Goal: Transaction & Acquisition: Download file/media

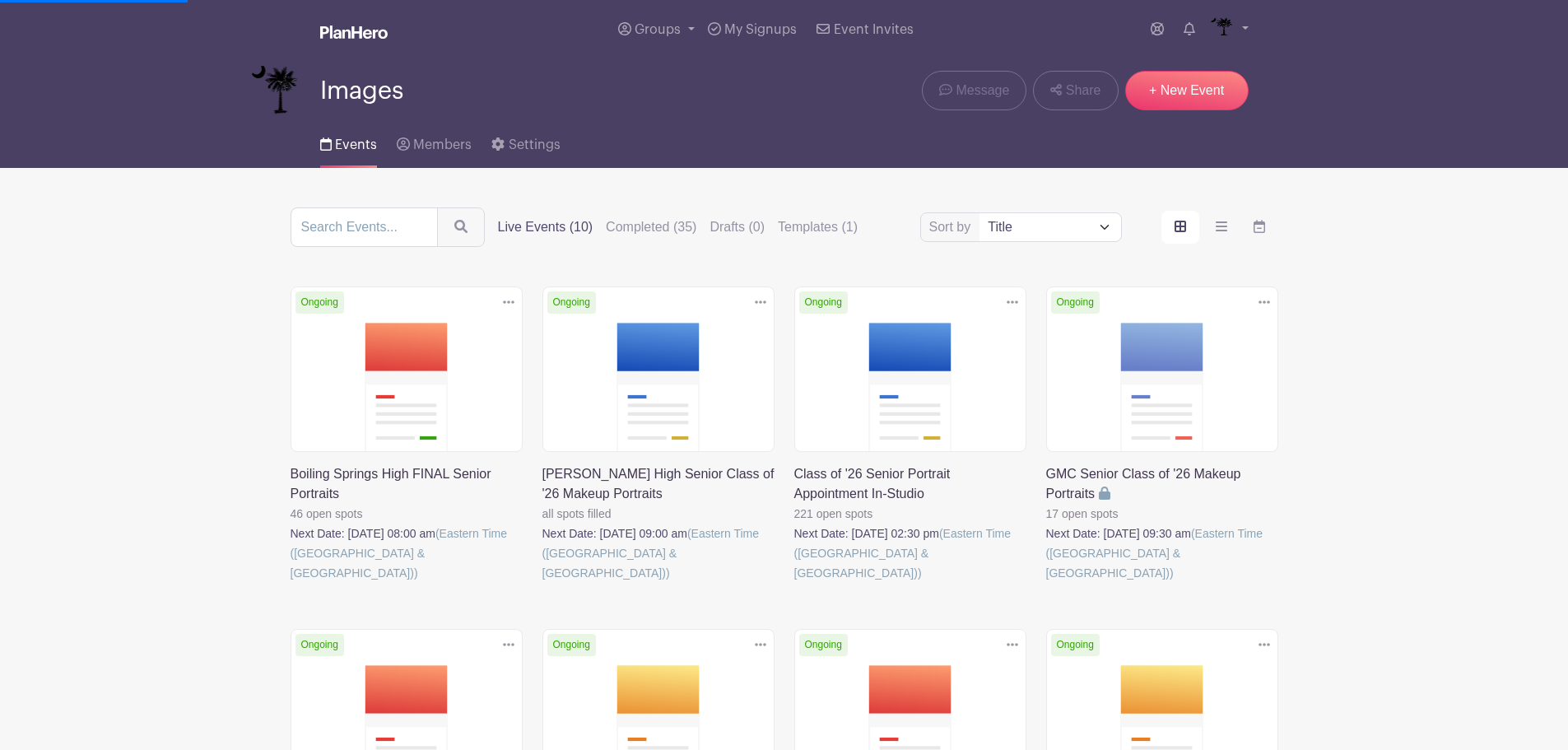
scroll to position [608, 0]
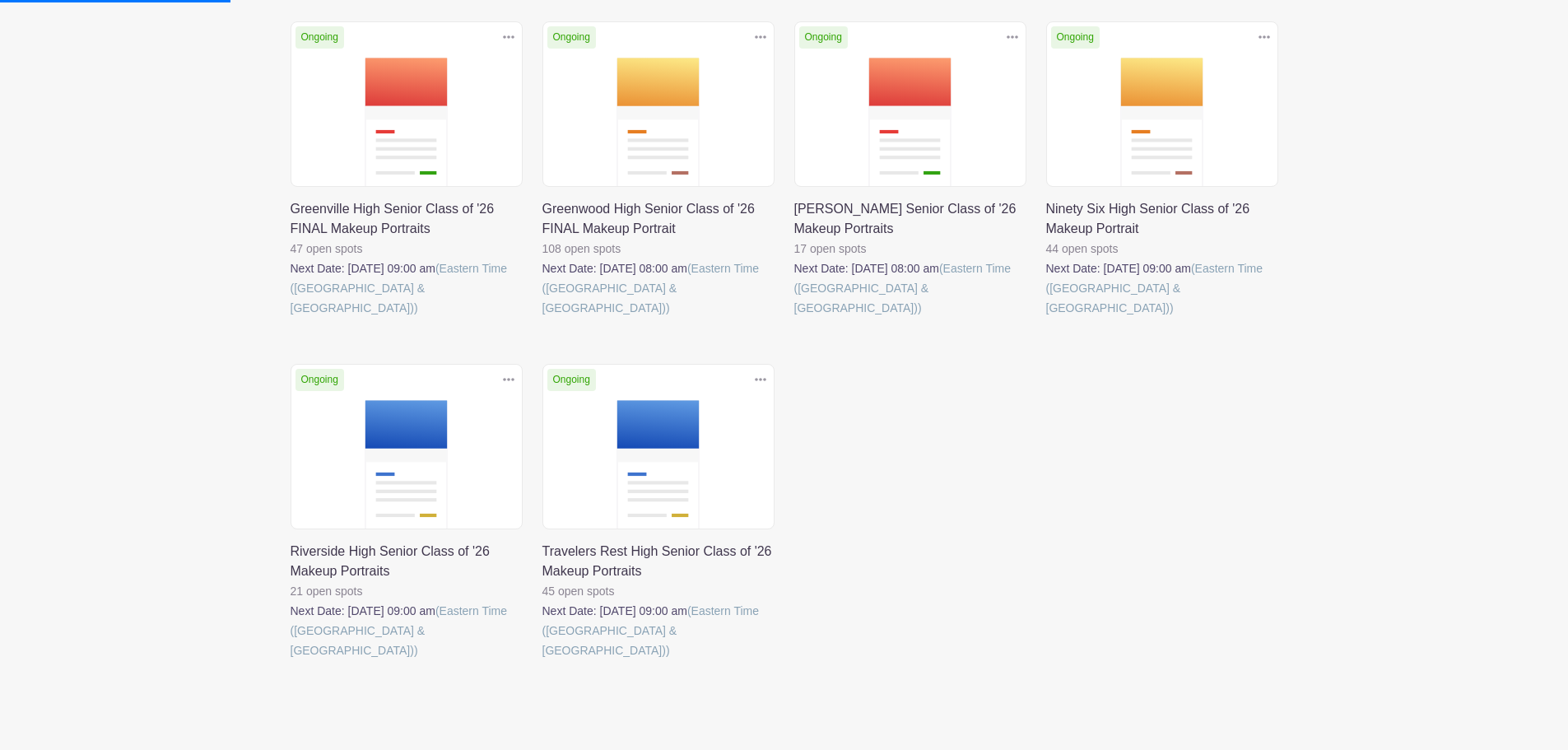
click at [1046, 318] on link at bounding box center [1046, 318] width 0 height 0
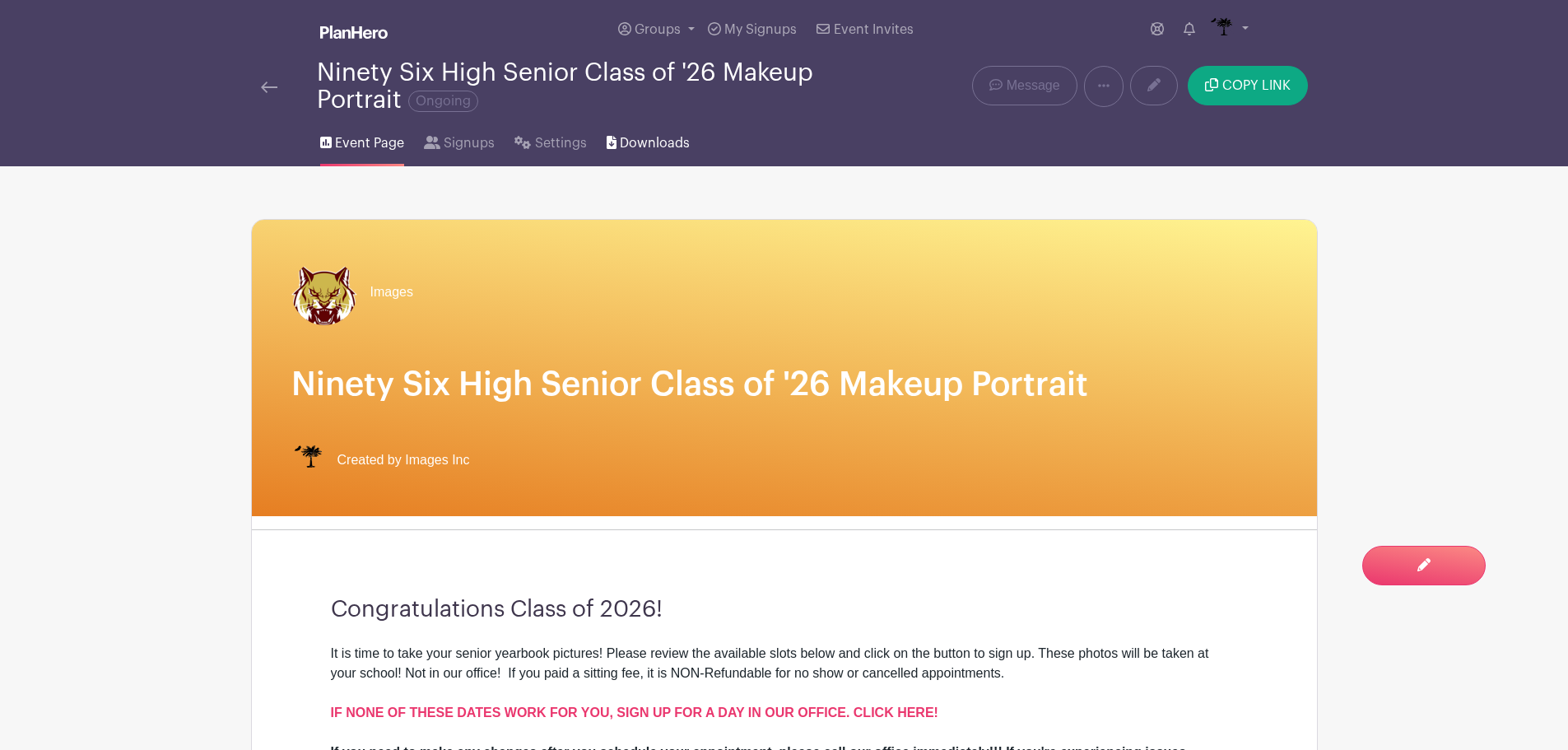
click at [652, 143] on span "Downloads" at bounding box center [654, 143] width 70 height 20
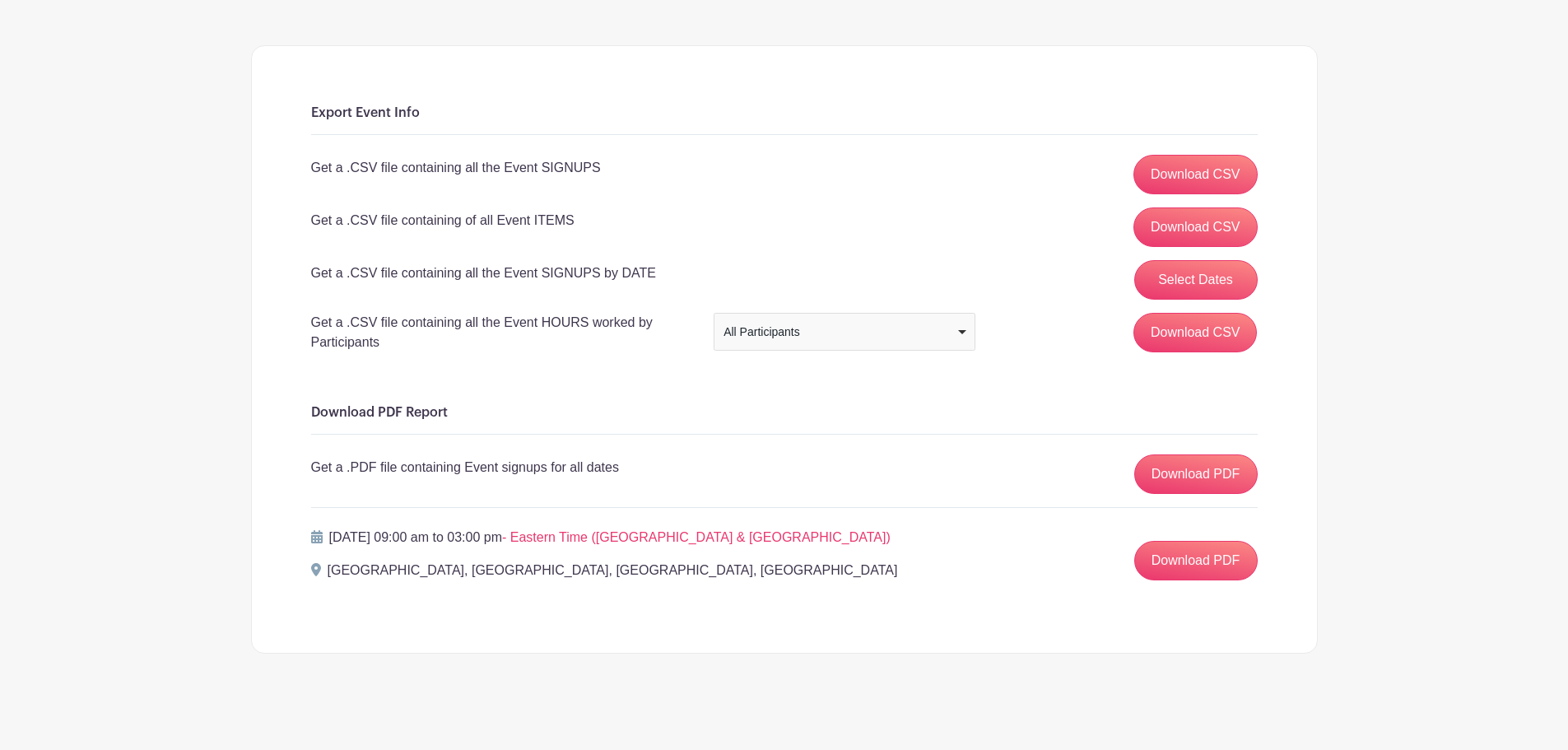
scroll to position [180, 0]
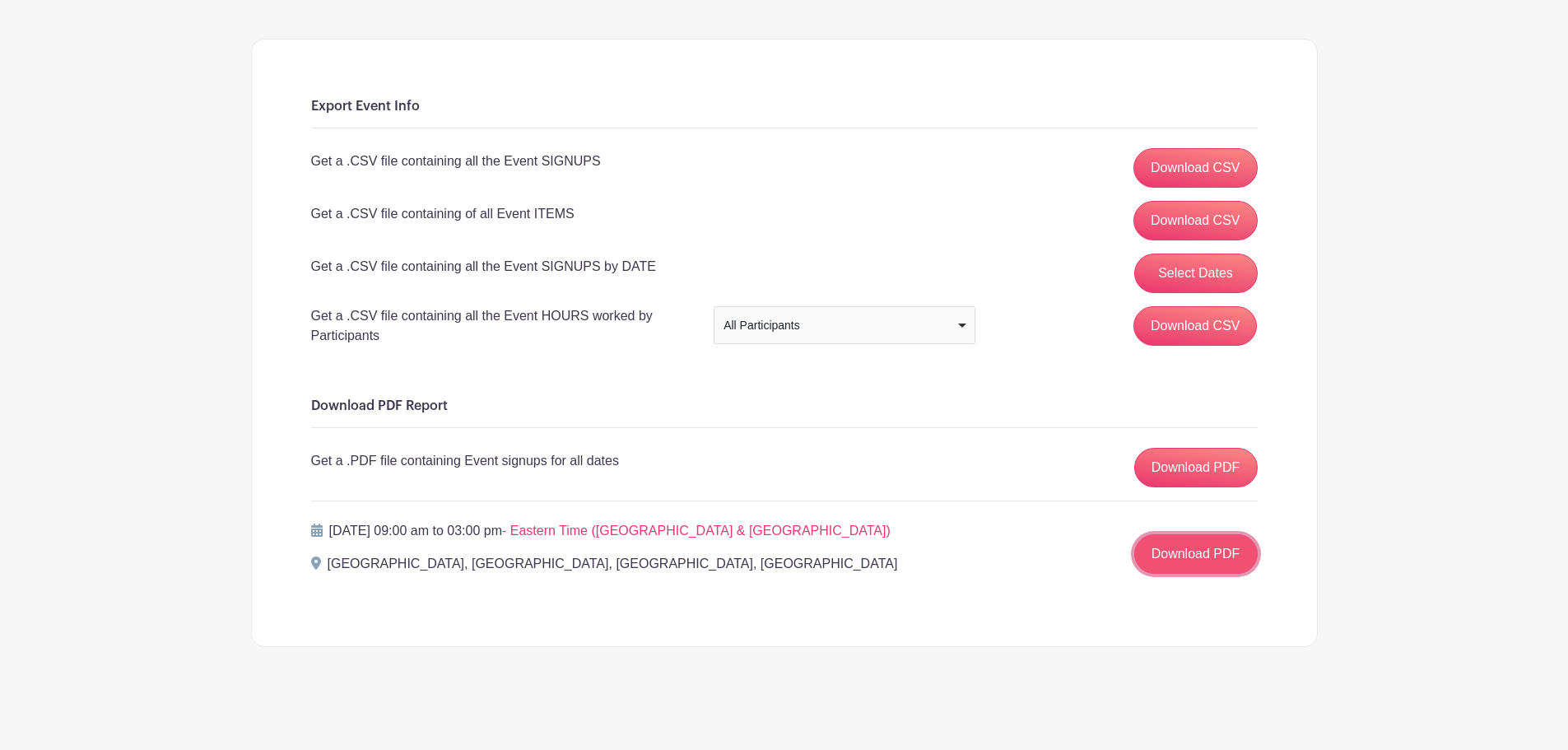
click at [1209, 559] on link "Download PDF" at bounding box center [1196, 554] width 124 height 40
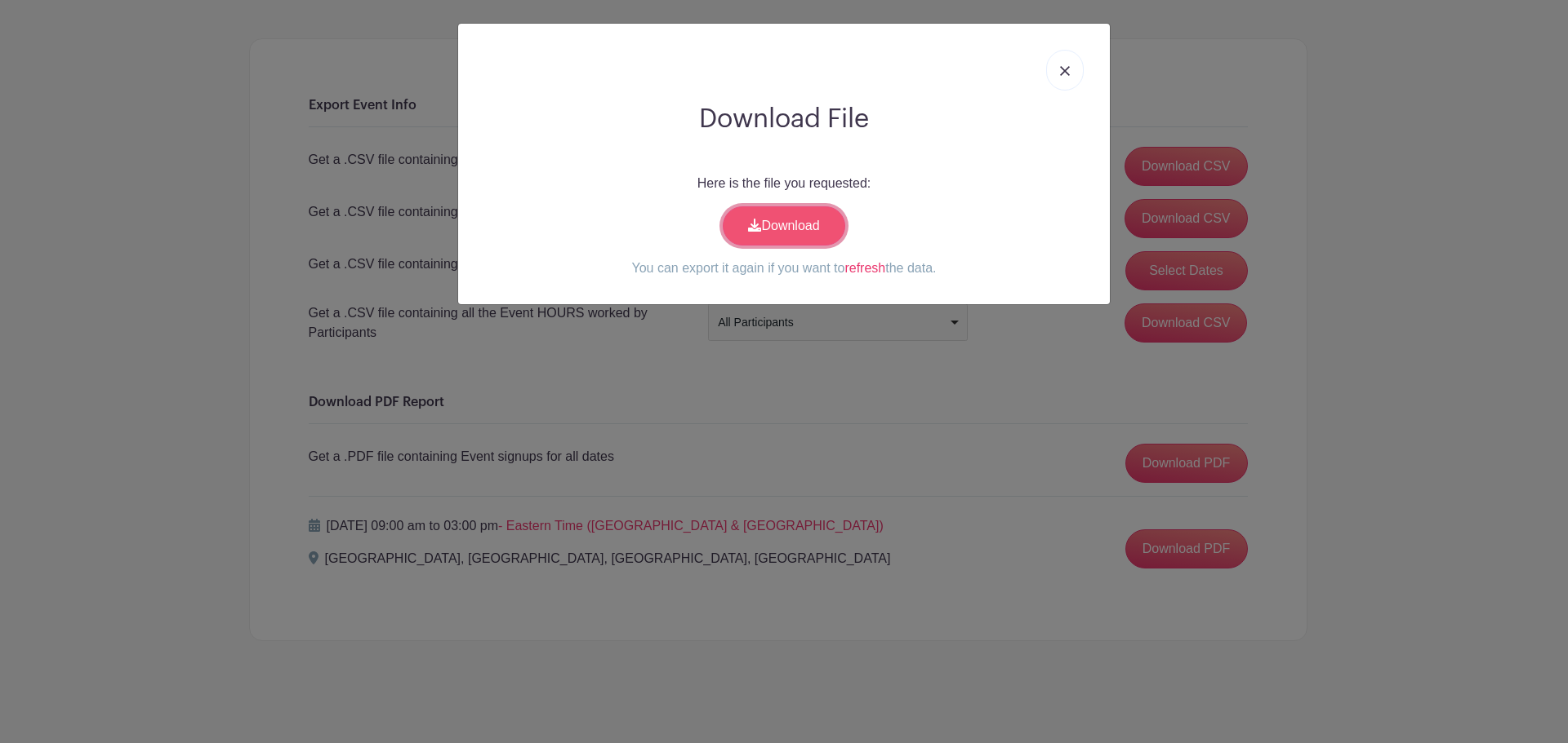
click at [804, 233] on link "Download" at bounding box center [783, 226] width 123 height 40
drag, startPoint x: 1062, startPoint y: 64, endPoint x: 1028, endPoint y: 133, distance: 76.9
click at [1062, 66] on link at bounding box center [1064, 70] width 38 height 41
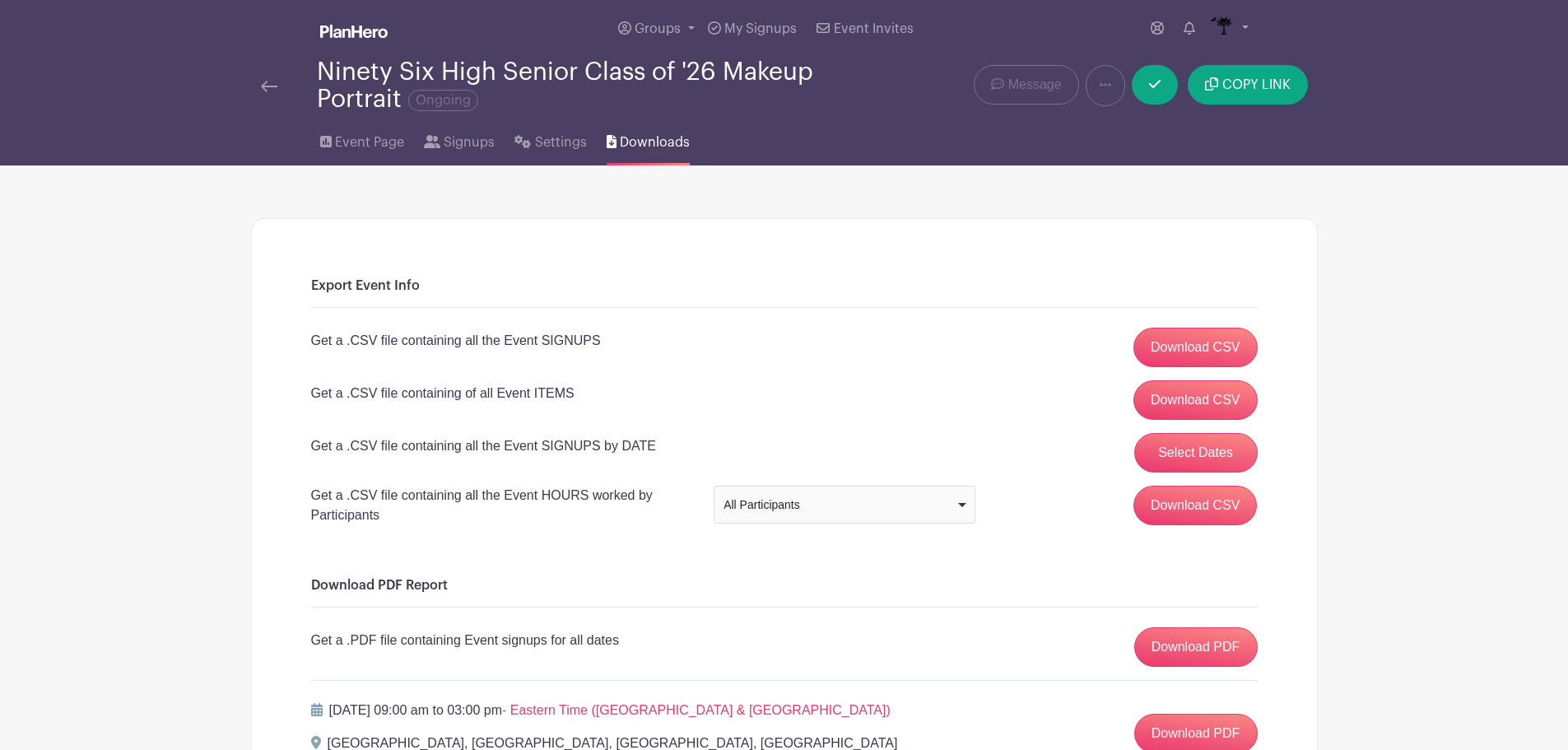
scroll to position [0, 0]
click at [330, 139] on icon at bounding box center [326, 142] width 11 height 11
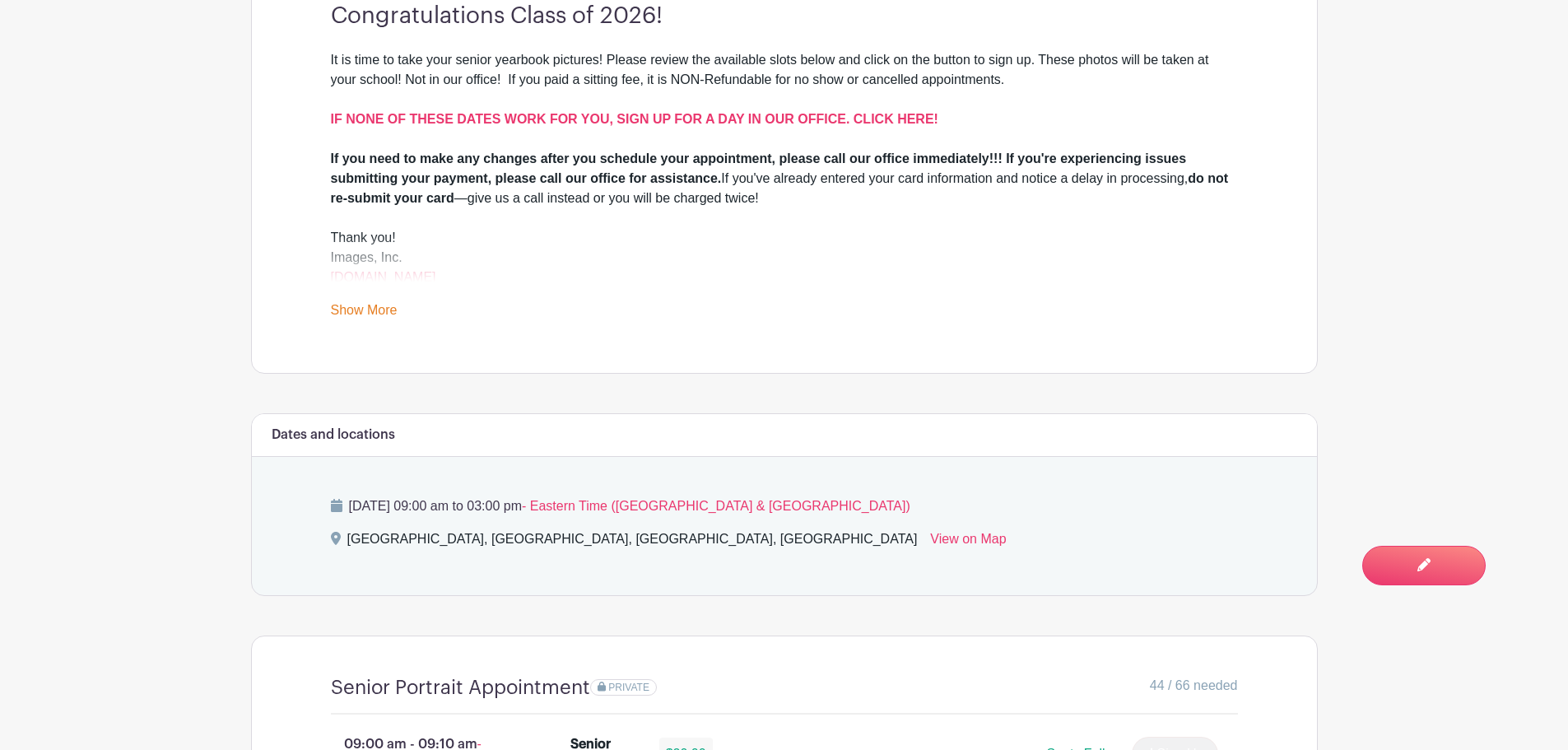
scroll to position [924, 0]
